Goal: Transaction & Acquisition: Purchase product/service

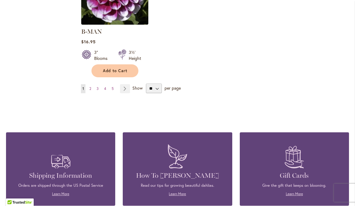
scroll to position [830, 0]
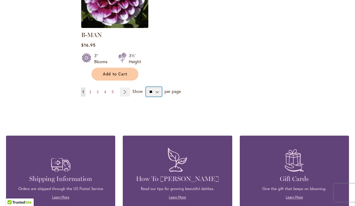
click at [159, 89] on select "** ** ** **" at bounding box center [154, 92] width 16 height 10
select select "**"
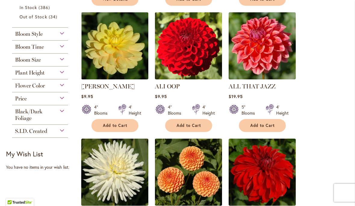
scroll to position [267, 0]
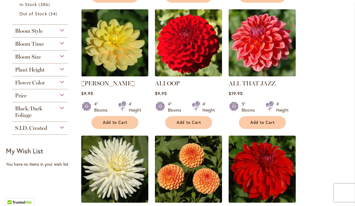
click at [195, 124] on button "Add to Cart" at bounding box center [188, 122] width 47 height 13
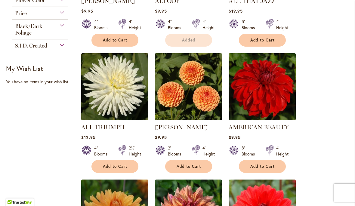
scroll to position [359, 0]
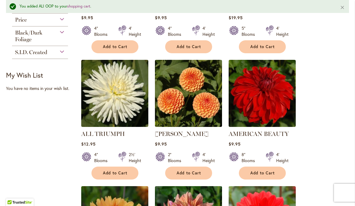
click at [195, 160] on div at bounding box center [196, 158] width 8 height 12
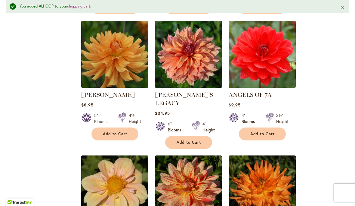
scroll to position [525, 0]
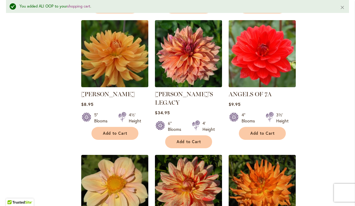
click at [121, 136] on span "Add to Cart" at bounding box center [115, 133] width 25 height 5
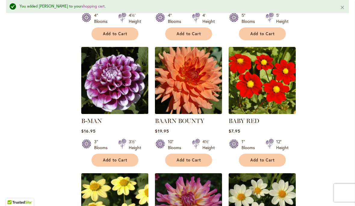
scroll to position [761, 0]
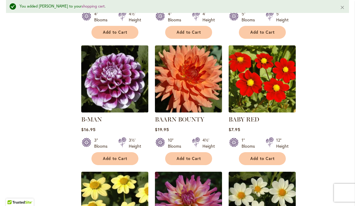
click at [123, 156] on span "Add to Cart" at bounding box center [115, 158] width 25 height 5
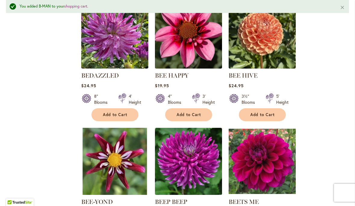
scroll to position [1185, 0]
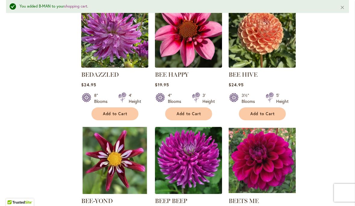
click at [272, 111] on span "Add to Cart" at bounding box center [262, 113] width 25 height 5
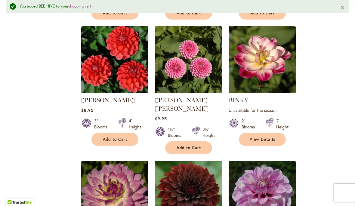
scroll to position [1414, 0]
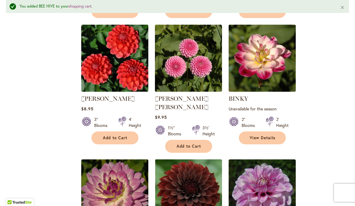
click at [123, 135] on span "Add to Cart" at bounding box center [115, 137] width 25 height 5
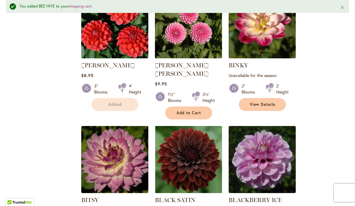
scroll to position [1437, 0]
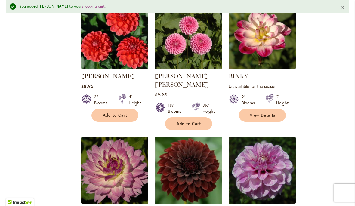
click at [196, 121] on span "Add to Cart" at bounding box center [189, 123] width 25 height 5
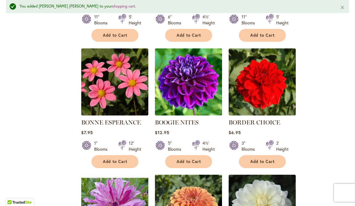
scroll to position [2031, 0]
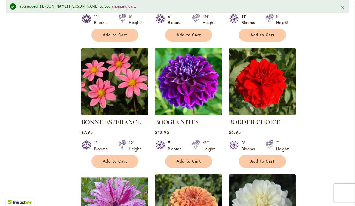
click at [197, 159] on span "Add to Cart" at bounding box center [189, 161] width 25 height 5
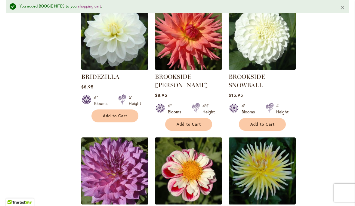
scroll to position [2330, 0]
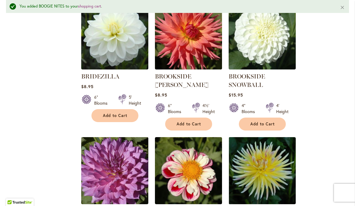
click at [125, 109] on button "Add to Cart" at bounding box center [114, 115] width 47 height 13
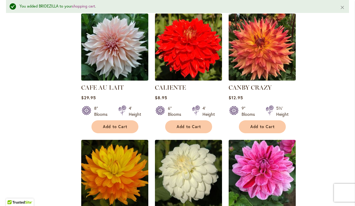
scroll to position [2580, 0]
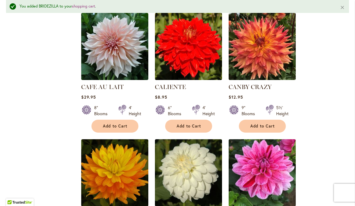
click at [203, 120] on button "Add to Cart" at bounding box center [188, 126] width 47 height 13
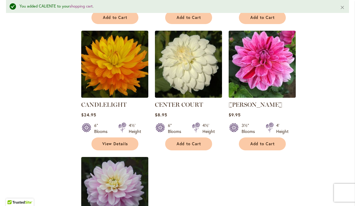
scroll to position [2689, 0]
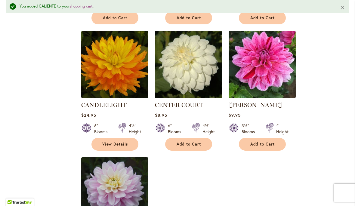
click at [271, 142] on span "Add to Cart" at bounding box center [262, 144] width 25 height 5
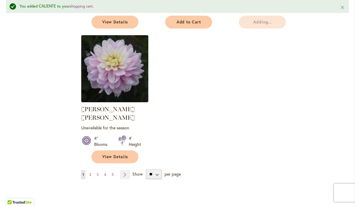
scroll to position [2819, 0]
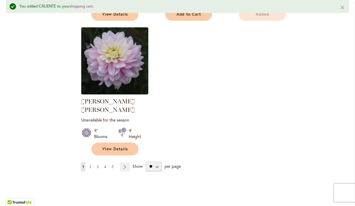
click at [126, 147] on span "View Details" at bounding box center [115, 149] width 26 height 5
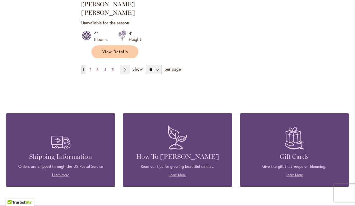
scroll to position [2901, 0]
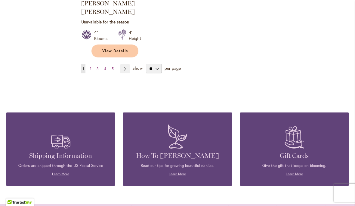
click at [126, 64] on link "Page Next" at bounding box center [125, 68] width 10 height 9
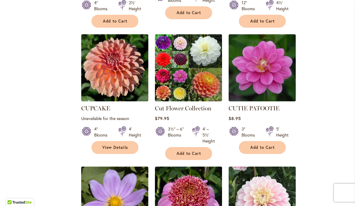
scroll to position [1161, 0]
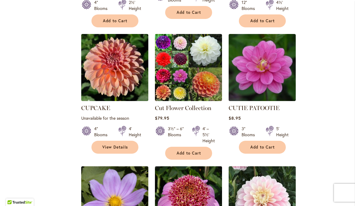
click at [197, 151] on span "Add to Cart" at bounding box center [189, 153] width 25 height 5
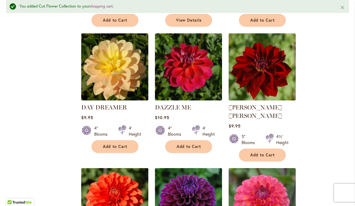
scroll to position [1564, 0]
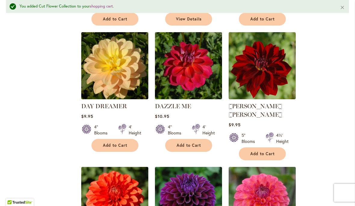
click at [278, 147] on button "Add to Cart" at bounding box center [262, 153] width 47 height 13
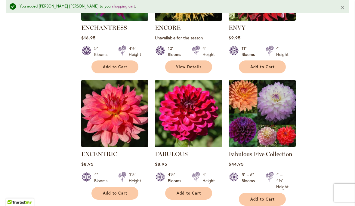
scroll to position [2419, 0]
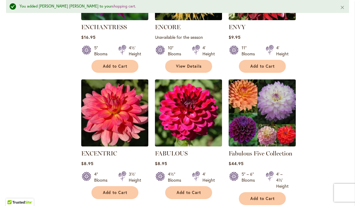
click at [261, 196] on span "Add to Cart" at bounding box center [262, 198] width 25 height 5
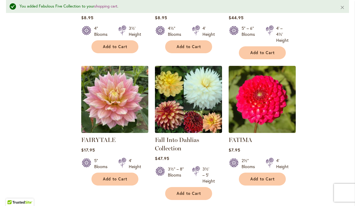
scroll to position [2572, 0]
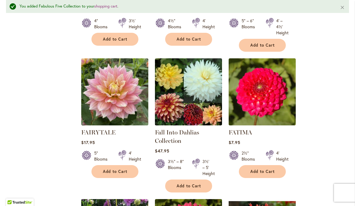
click at [271, 169] on span "Add to Cart" at bounding box center [262, 171] width 25 height 5
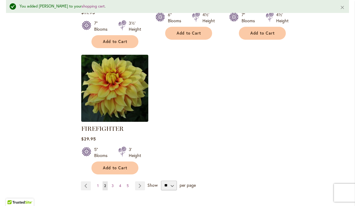
scroll to position [2854, 0]
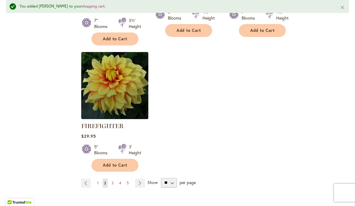
click at [142, 179] on link "Page Next" at bounding box center [140, 183] width 10 height 9
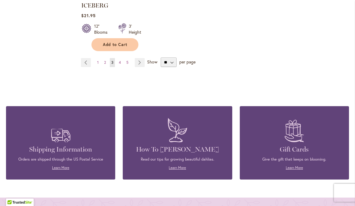
scroll to position [2950, 0]
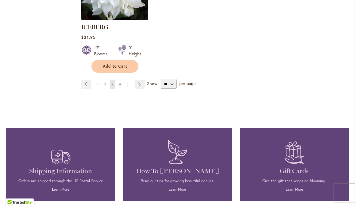
click at [144, 80] on link "Page Next" at bounding box center [140, 84] width 10 height 9
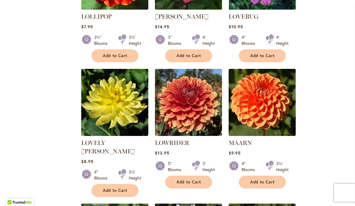
scroll to position [2157, 0]
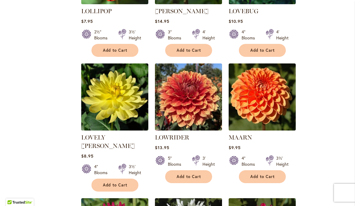
click at [282, 170] on button "Add to Cart" at bounding box center [262, 176] width 47 height 13
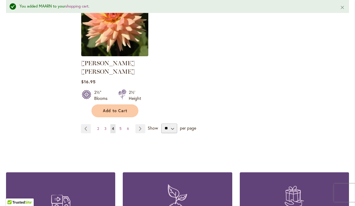
scroll to position [2892, 0]
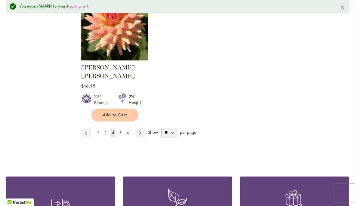
click at [141, 129] on link "Page Next" at bounding box center [140, 133] width 10 height 9
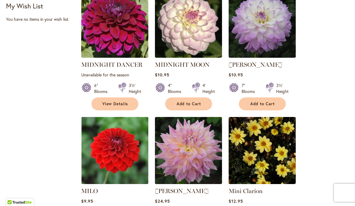
scroll to position [413, 0]
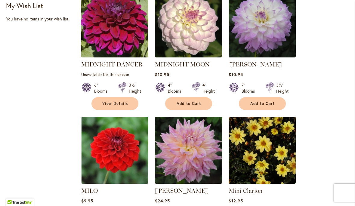
click at [272, 106] on span "Add to Cart" at bounding box center [262, 103] width 25 height 5
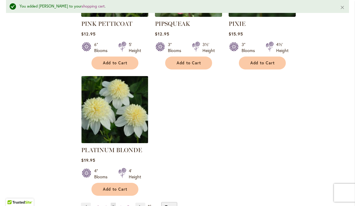
scroll to position [2821, 0]
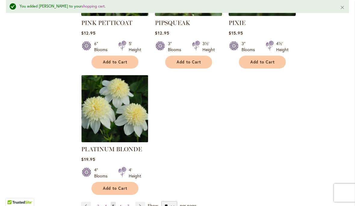
click at [144, 202] on link "Page Next" at bounding box center [140, 206] width 10 height 9
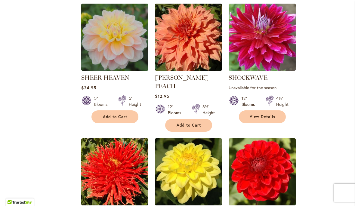
scroll to position [1042, 0]
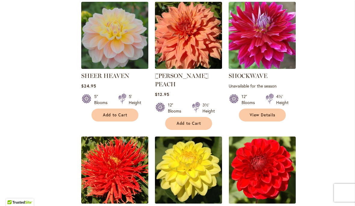
click at [198, 121] on span "Add to Cart" at bounding box center [189, 123] width 25 height 5
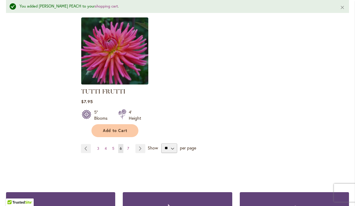
scroll to position [2835, 0]
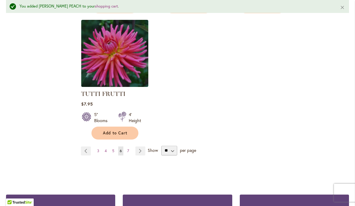
click at [141, 147] on link "Page Next" at bounding box center [140, 151] width 10 height 9
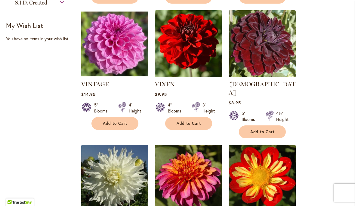
scroll to position [394, 0]
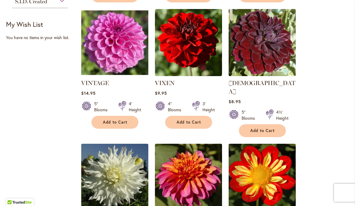
click at [196, 125] on span "Add to Cart" at bounding box center [189, 122] width 25 height 5
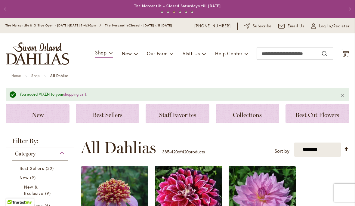
scroll to position [0, 0]
click at [344, 57] on span "18" at bounding box center [346, 55] width 4 height 4
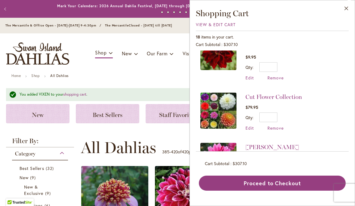
scroll to position [324, 0]
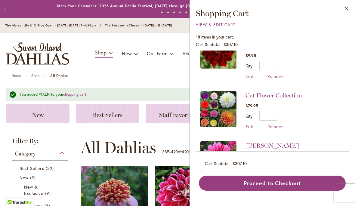
click at [228, 97] on img at bounding box center [218, 109] width 36 height 36
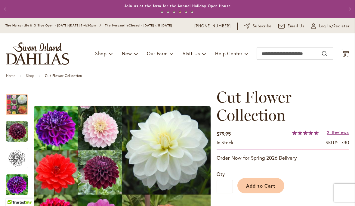
click at [348, 56] on span "18 18 items" at bounding box center [346, 54] width 6 height 3
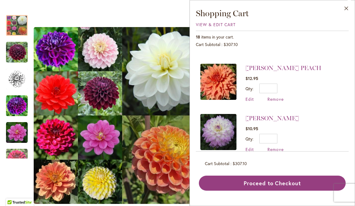
scroll to position [43, 0]
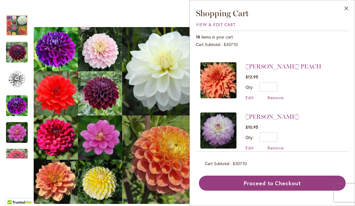
click at [278, 97] on span "Remove" at bounding box center [276, 98] width 16 height 6
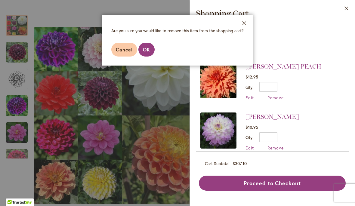
click at [150, 49] on span "OK" at bounding box center [146, 49] width 7 height 6
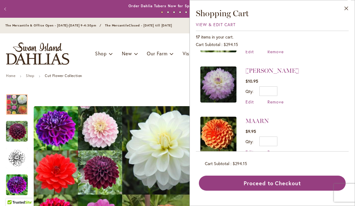
scroll to position [40, 0]
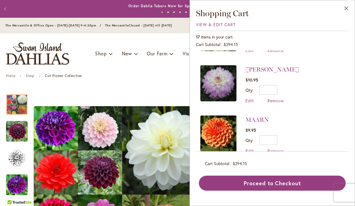
click at [281, 101] on span "Remove" at bounding box center [276, 101] width 16 height 6
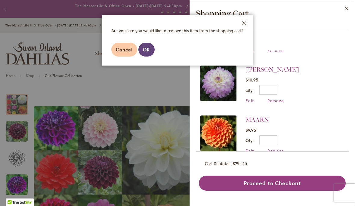
click at [149, 49] on span "OK" at bounding box center [146, 49] width 7 height 6
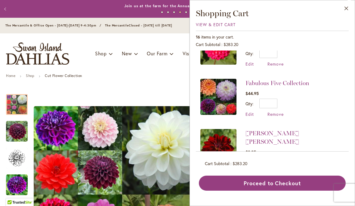
scroll to position [126, 0]
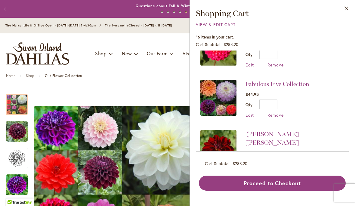
click at [277, 113] on span "Remove" at bounding box center [276, 115] width 16 height 6
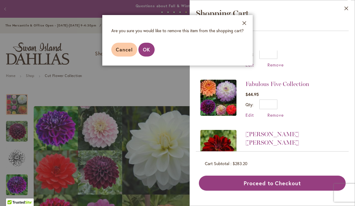
click at [149, 51] on span "OK" at bounding box center [146, 49] width 7 height 6
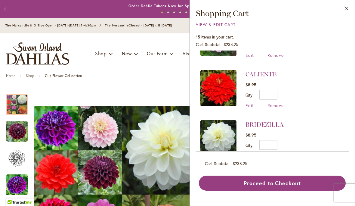
scroll to position [298, 0]
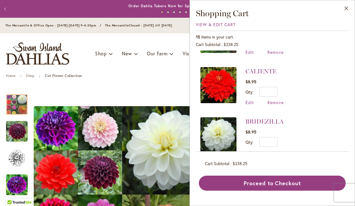
click at [283, 150] on span "Remove" at bounding box center [276, 153] width 16 height 6
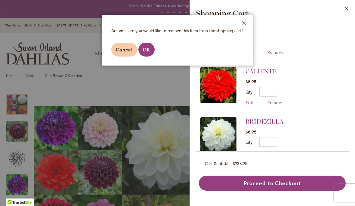
click at [148, 51] on span "OK" at bounding box center [146, 49] width 7 height 6
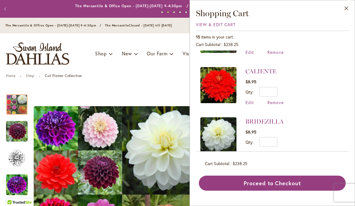
click at [281, 100] on span "Remove" at bounding box center [276, 103] width 16 height 6
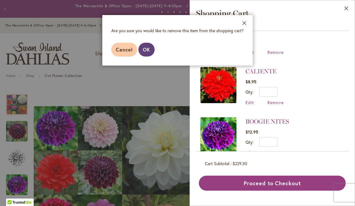
scroll to position [0, 0]
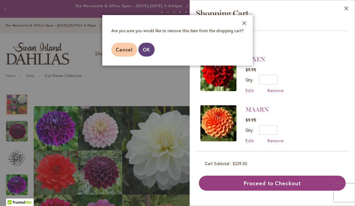
click at [150, 46] on button "OK" at bounding box center [146, 50] width 16 height 14
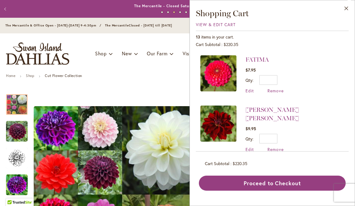
scroll to position [99, 0]
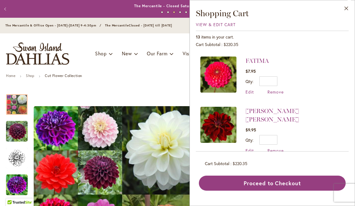
click at [278, 91] on span "Remove" at bounding box center [276, 92] width 16 height 6
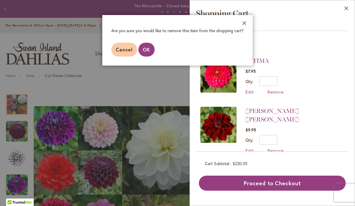
click at [153, 48] on button "OK" at bounding box center [146, 50] width 16 height 14
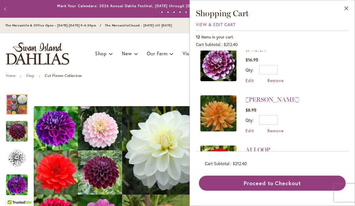
scroll to position [479, 0]
click at [283, 178] on span "Remove" at bounding box center [276, 181] width 16 height 6
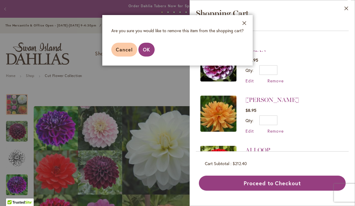
click at [153, 54] on button "OK" at bounding box center [146, 50] width 16 height 14
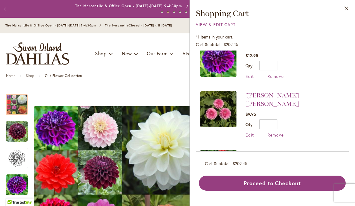
scroll to position [277, 0]
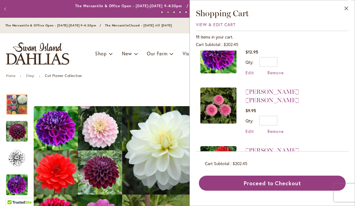
click at [280, 129] on span "Remove" at bounding box center [276, 132] width 16 height 6
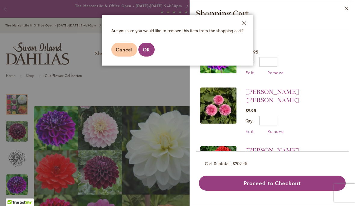
click at [151, 49] on button "OK" at bounding box center [146, 50] width 16 height 14
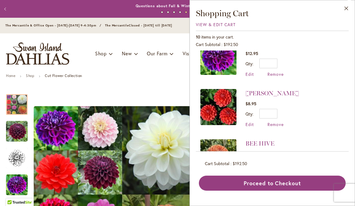
scroll to position [277, 0]
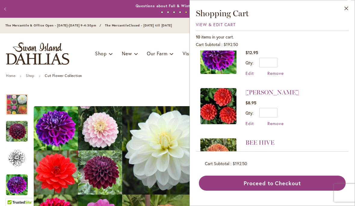
click at [279, 121] on span "Remove" at bounding box center [276, 124] width 16 height 6
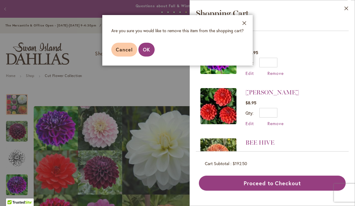
click at [153, 47] on button "OK" at bounding box center [146, 50] width 16 height 14
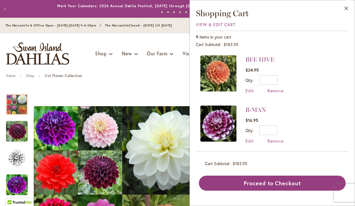
scroll to position [311, 0]
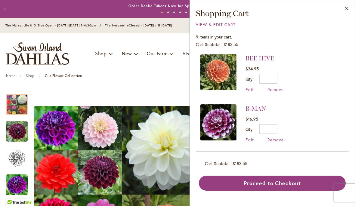
click at [279, 137] on span "Remove" at bounding box center [276, 140] width 16 height 6
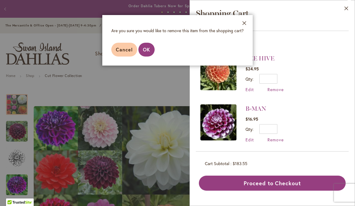
click at [153, 50] on button "OK" at bounding box center [146, 50] width 16 height 14
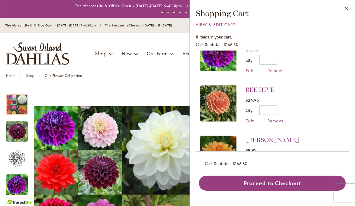
scroll to position [279, 0]
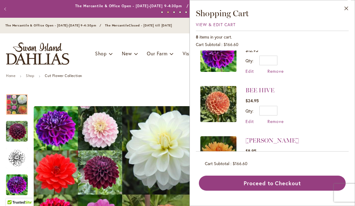
click at [280, 169] on span "Remove" at bounding box center [276, 172] width 16 height 6
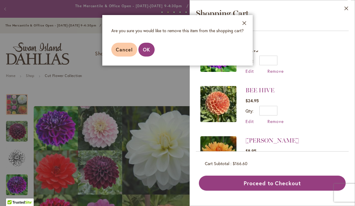
click at [150, 50] on span "OK" at bounding box center [146, 49] width 7 height 6
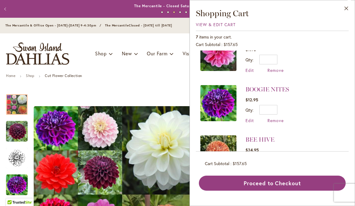
scroll to position [229, 0]
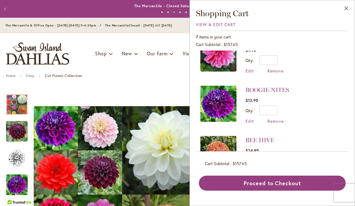
click at [281, 169] on span "Remove" at bounding box center [276, 172] width 16 height 6
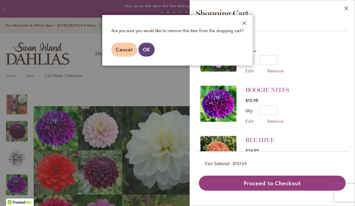
click at [149, 51] on span "OK" at bounding box center [146, 49] width 7 height 6
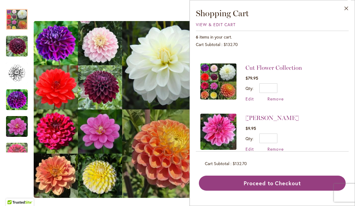
scroll to position [156, 0]
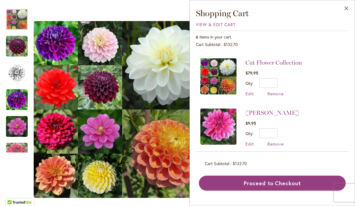
click at [279, 141] on span "Remove" at bounding box center [276, 144] width 16 height 6
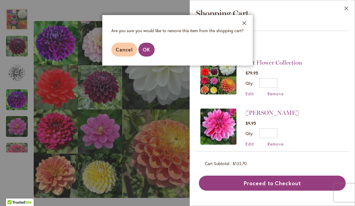
click at [150, 51] on span "OK" at bounding box center [146, 49] width 7 height 6
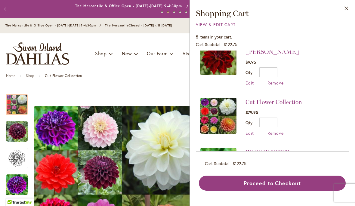
scroll to position [117, 0]
click at [277, 80] on span "Remove" at bounding box center [276, 83] width 16 height 6
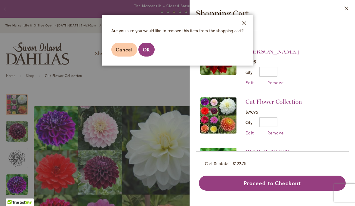
click at [150, 53] on button "OK" at bounding box center [146, 50] width 16 height 14
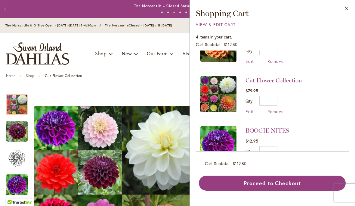
scroll to position [79, 0]
click at [278, 161] on span "Remove" at bounding box center [276, 162] width 16 height 6
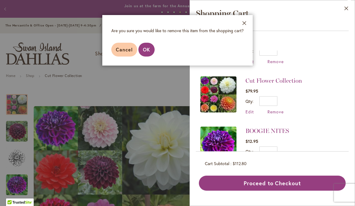
click at [149, 51] on span "OK" at bounding box center [146, 49] width 7 height 6
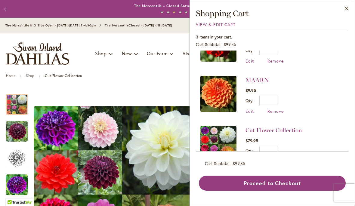
scroll to position [29, 0]
click at [221, 23] on span "View & Edit Cart" at bounding box center [216, 25] width 40 height 6
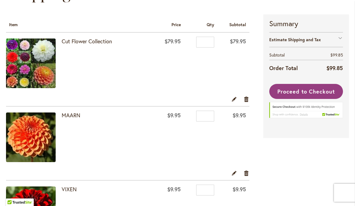
scroll to position [93, 0]
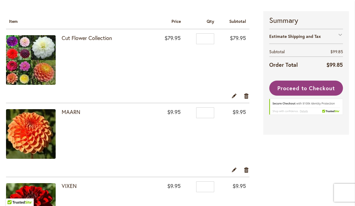
click at [324, 43] on div "Estimate Shipping and Tax" at bounding box center [306, 36] width 74 height 15
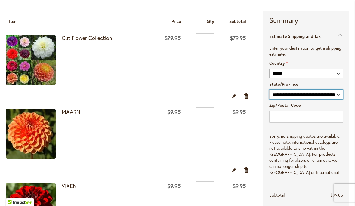
click at [339, 99] on select "**********" at bounding box center [306, 95] width 74 height 10
select select "**"
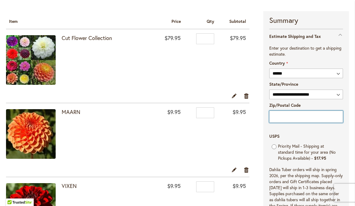
click at [294, 123] on input "Zip/Postal Code" at bounding box center [306, 117] width 74 height 12
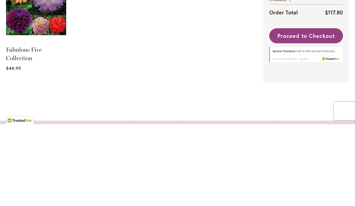
scroll to position [550, 0]
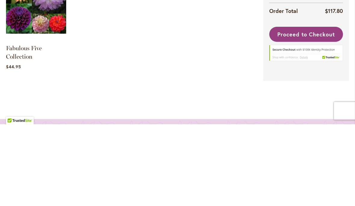
type input "*****"
click at [327, 113] on span "Proceed to Checkout" at bounding box center [305, 116] width 57 height 7
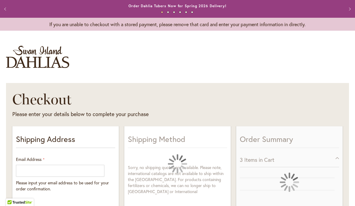
select select "**"
